Goal: Information Seeking & Learning: Understand process/instructions

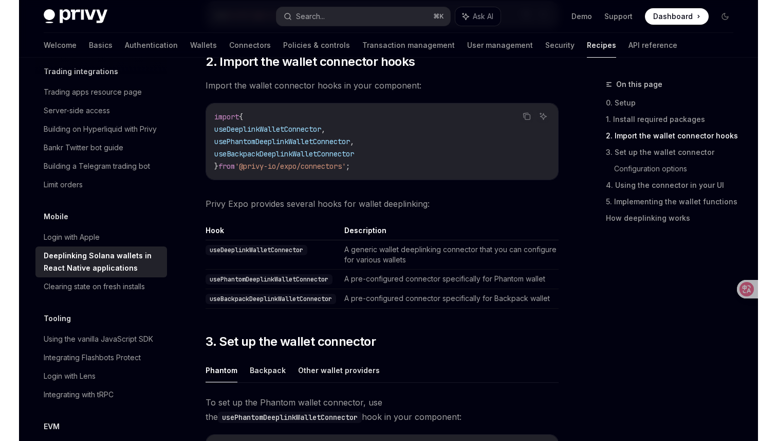
scroll to position [374, 0]
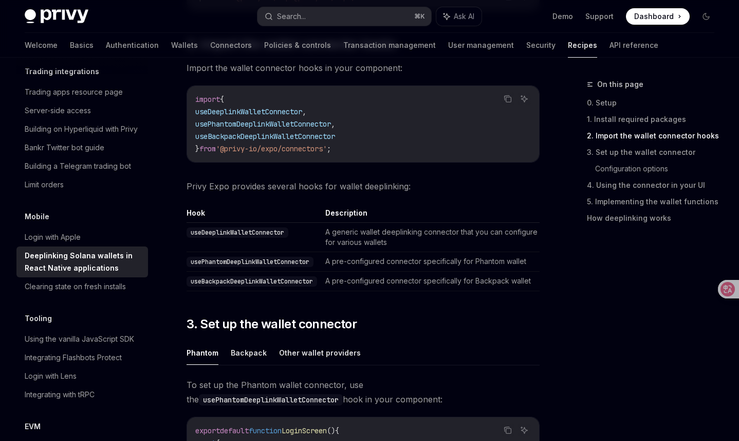
click at [251, 124] on span "usePhantomDeeplinkWalletConnector" at bounding box center [263, 123] width 136 height 9
copy span "usePhantomDeeplinkWalletConnector"
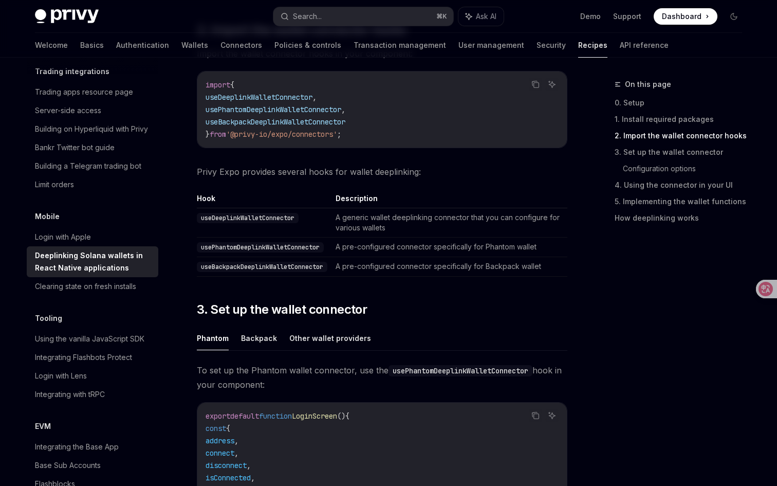
type textarea "*"
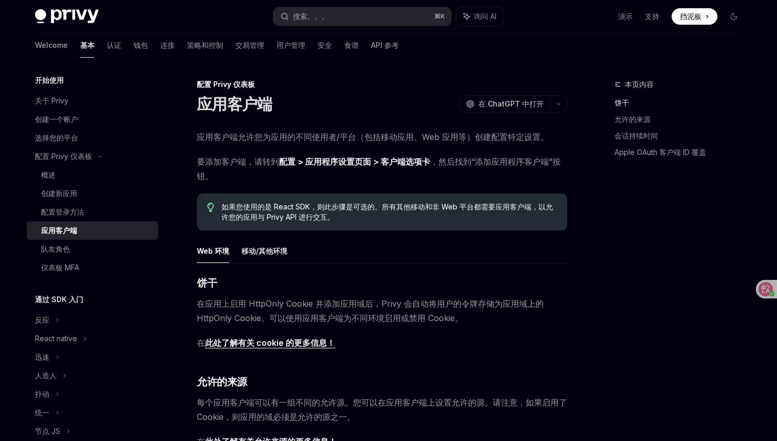
click at [423, 159] on link "配置 > 应用程序设置页面 > 客户端选项卡" at bounding box center [354, 161] width 151 height 11
click at [633, 252] on div "本页内容 饼干 允许的来源 会话持续时间 Apple OAuth 客户端 ID 覆盖" at bounding box center [672, 259] width 156 height 362
click at [633, 229] on div "本页内容 饼干 允许的来源 会话持续时间 Apple OAuth 客户端 ID 覆盖" at bounding box center [672, 259] width 156 height 362
click at [609, 271] on div "本页内容 饼干 允许的来源 会话持续时间 Apple OAuth 客户端 ID 覆盖" at bounding box center [672, 259] width 156 height 362
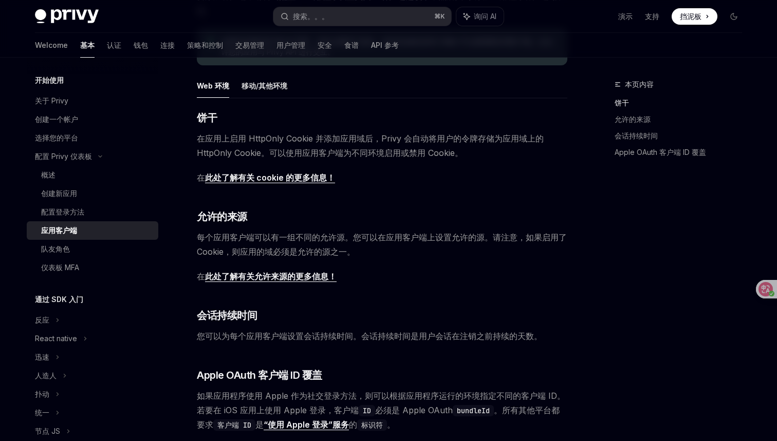
scroll to position [111, 0]
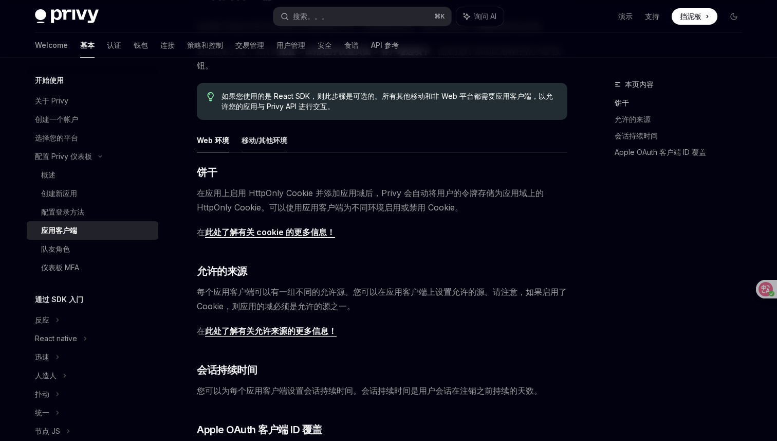
click at [260, 144] on font "移动/其他环境" at bounding box center [265, 140] width 46 height 12
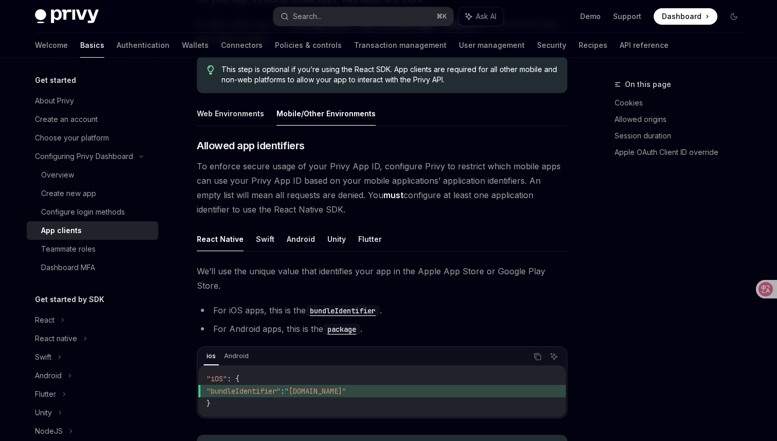
scroll to position [217, 0]
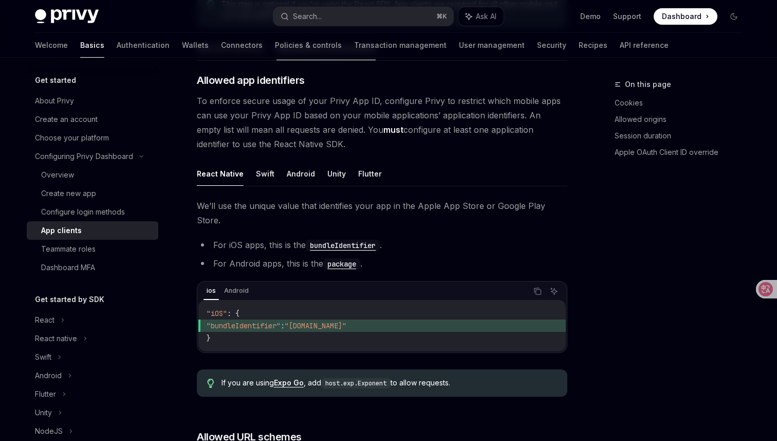
click at [612, 227] on div "On this page Cookies Allowed origins Session duration Apple OAuth Client ID ove…" at bounding box center [672, 259] width 156 height 362
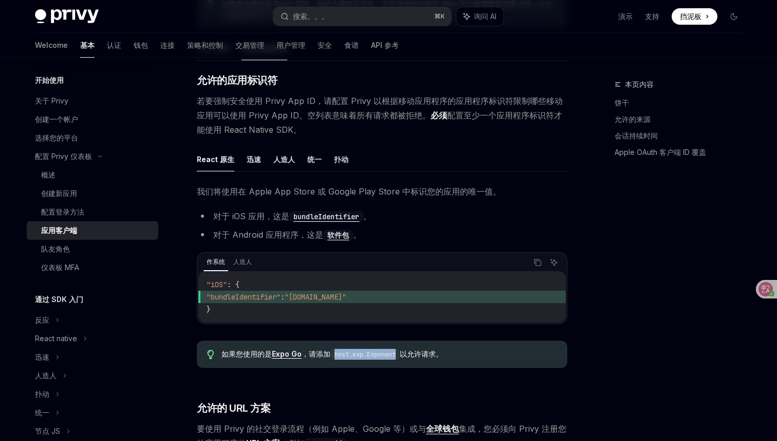
drag, startPoint x: 340, startPoint y: 355, endPoint x: 404, endPoint y: 355, distance: 63.7
click at [400, 355] on code "host.exp.Exponent" at bounding box center [365, 354] width 69 height 10
copy code "host.exp.Exponent"
click at [295, 357] on link "Expo Go" at bounding box center [287, 353] width 30 height 9
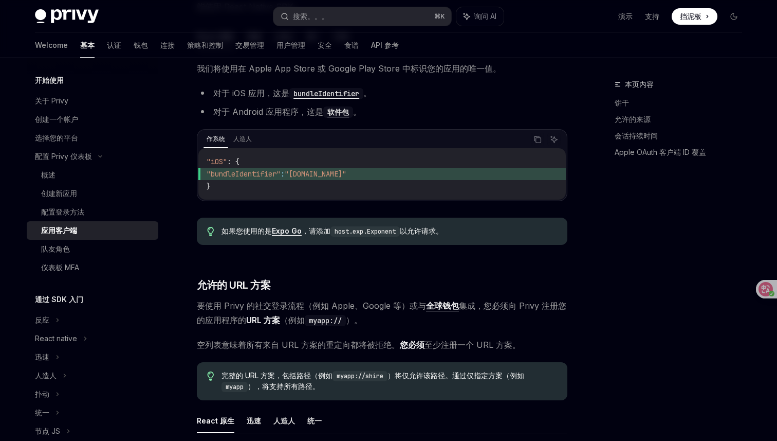
scroll to position [342, 0]
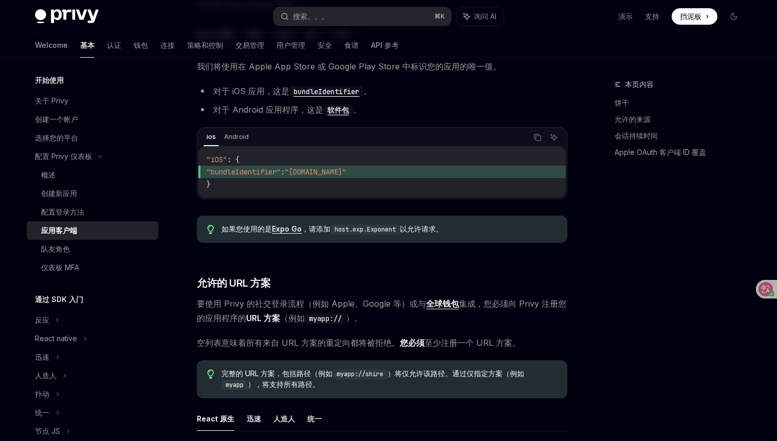
type textarea "*"
click at [536, 252] on div "​ 允许的应用标识符 若要强制安全使用 Privy App ID，请配置 Privy 以根据移动应用程序的应用程序标识符限制哪些移动应用可以使用 Privy …" at bounding box center [382, 303] width 371 height 710
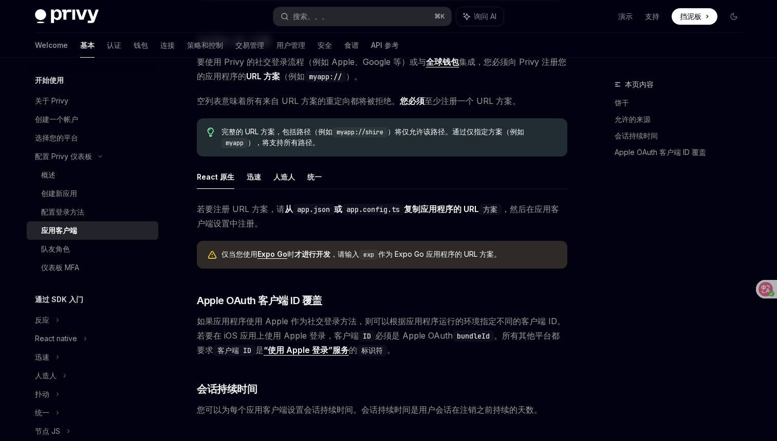
scroll to position [585, 0]
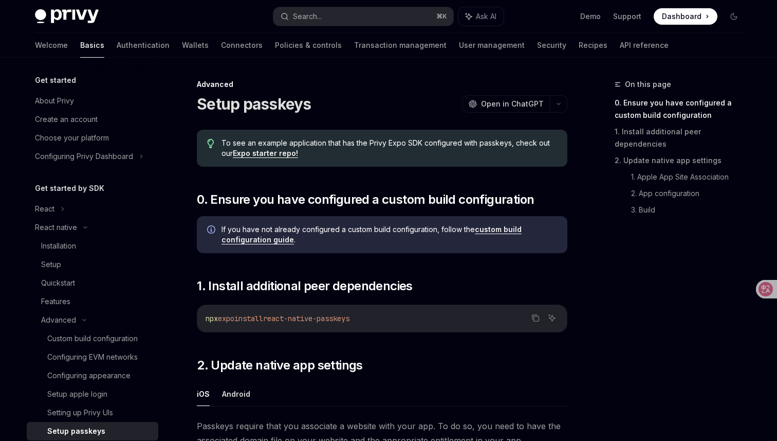
click at [635, 272] on div "On this page 0. Ensure you have configured a custom build configuration 1. Inst…" at bounding box center [672, 259] width 156 height 362
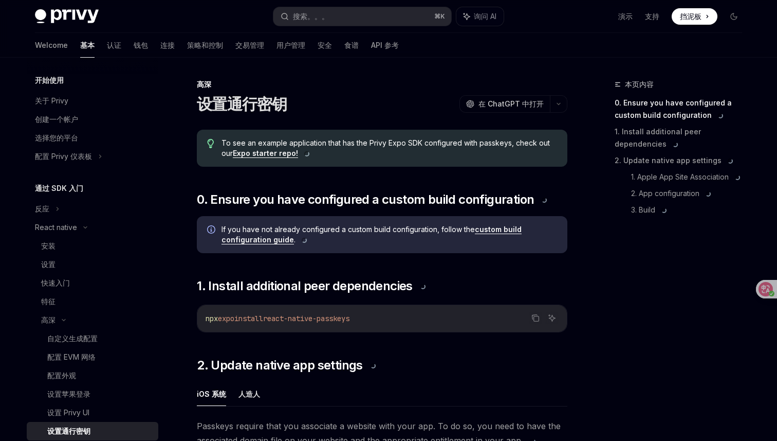
click at [635, 272] on div "本页内容 0. Ensure you have configured a custom build configuration 1. Install addi…" at bounding box center [672, 259] width 156 height 362
